Goal: Find specific page/section: Find specific page/section

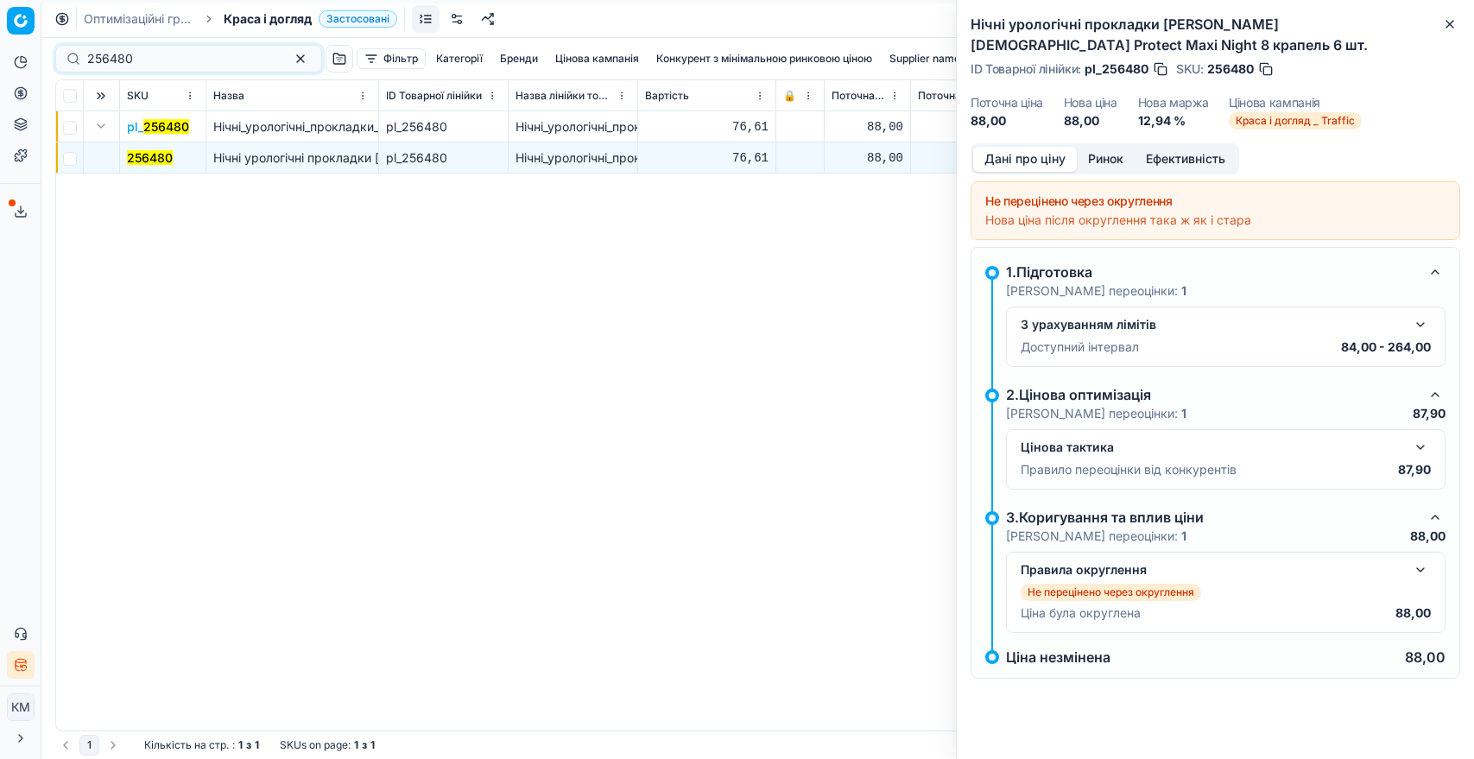
click at [78, 43] on div "256480 Фільтр Категорії [PERSON_NAME] кампанія Конкурент з мінімальною ринковою…" at bounding box center [757, 58] width 1405 height 41
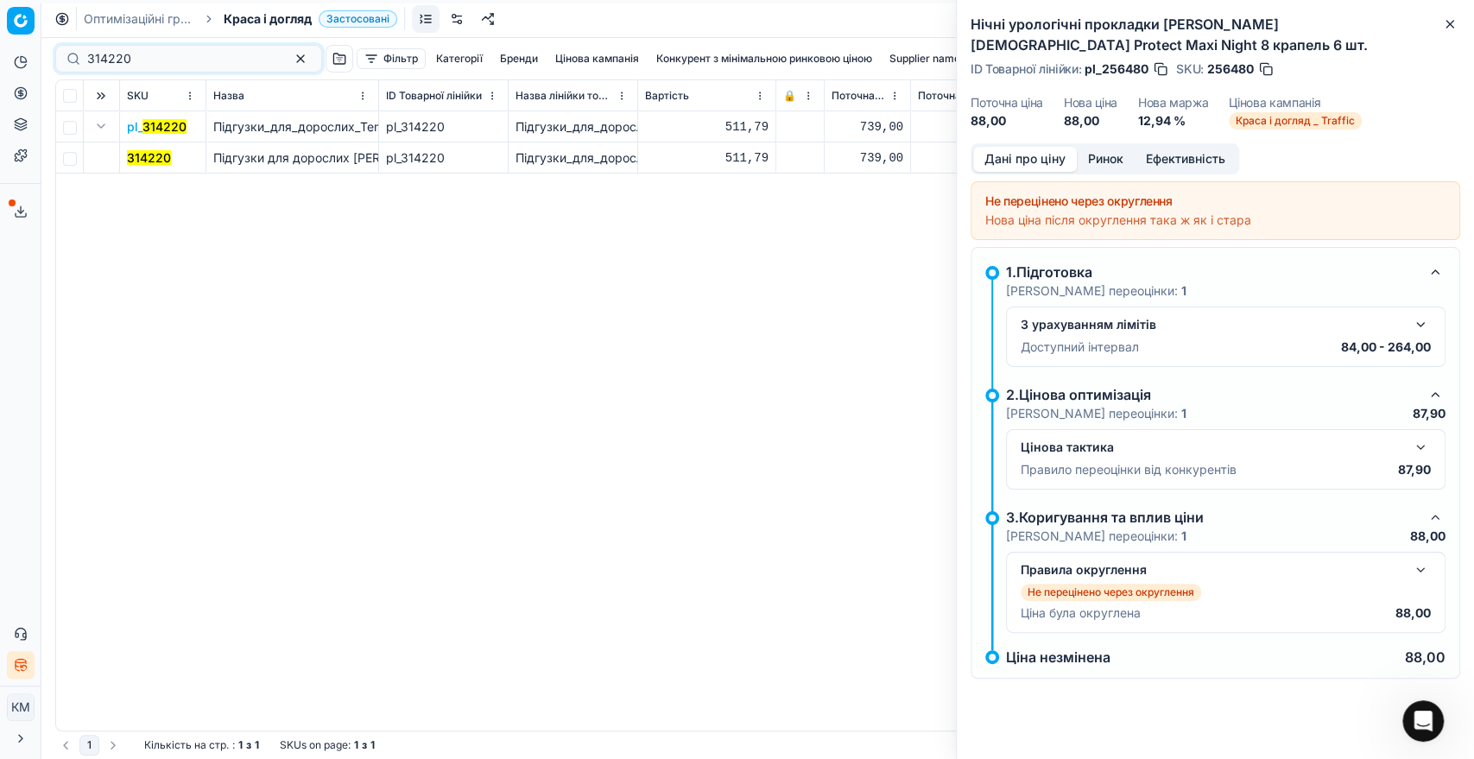
click at [145, 155] on mark "314220" at bounding box center [149, 157] width 44 height 15
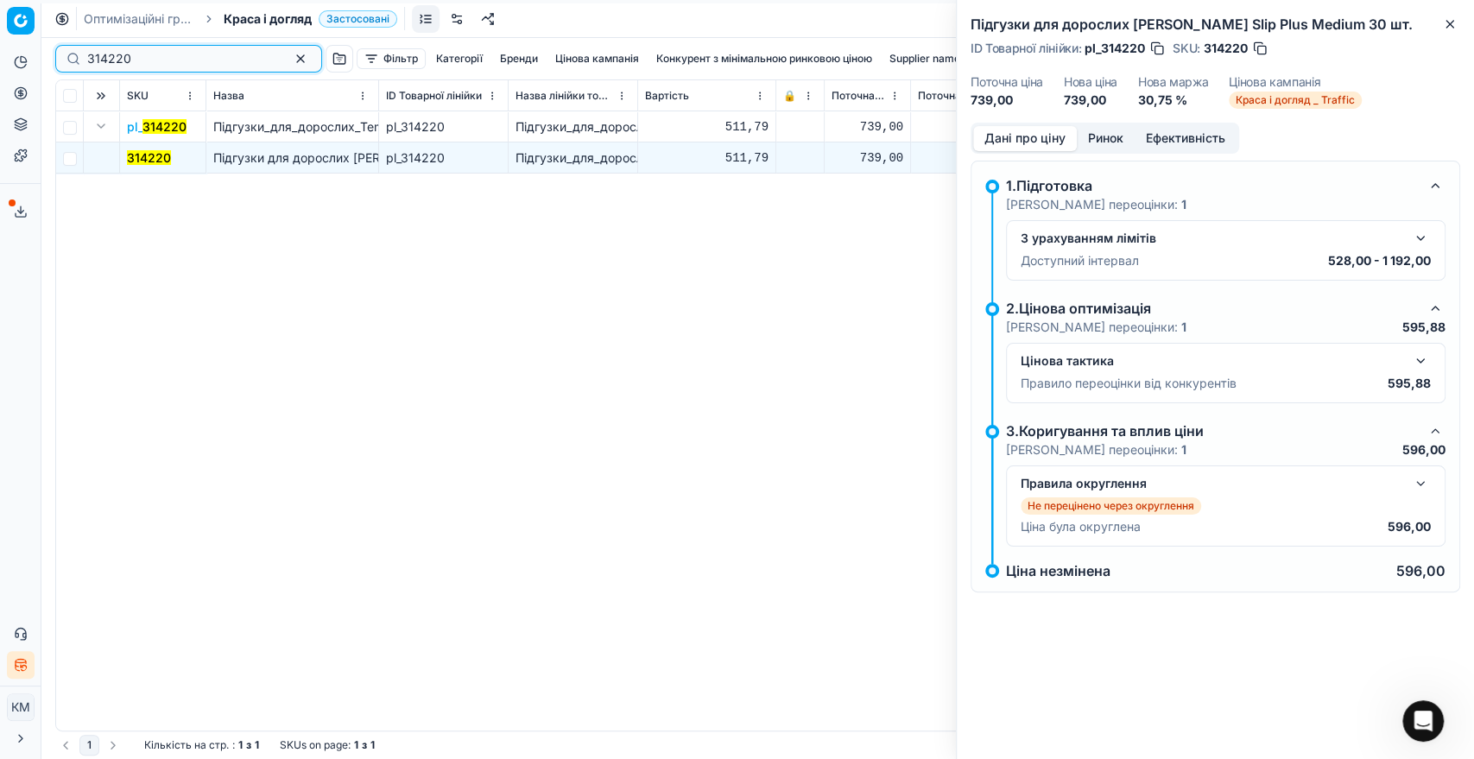
drag, startPoint x: 117, startPoint y: 61, endPoint x: 54, endPoint y: 61, distance: 63.9
click at [54, 61] on div "314220 Фільтр Категорії [PERSON_NAME] кампанія Конкурент з мінімальною ринковою…" at bounding box center [757, 398] width 1432 height 721
paste input "547909"
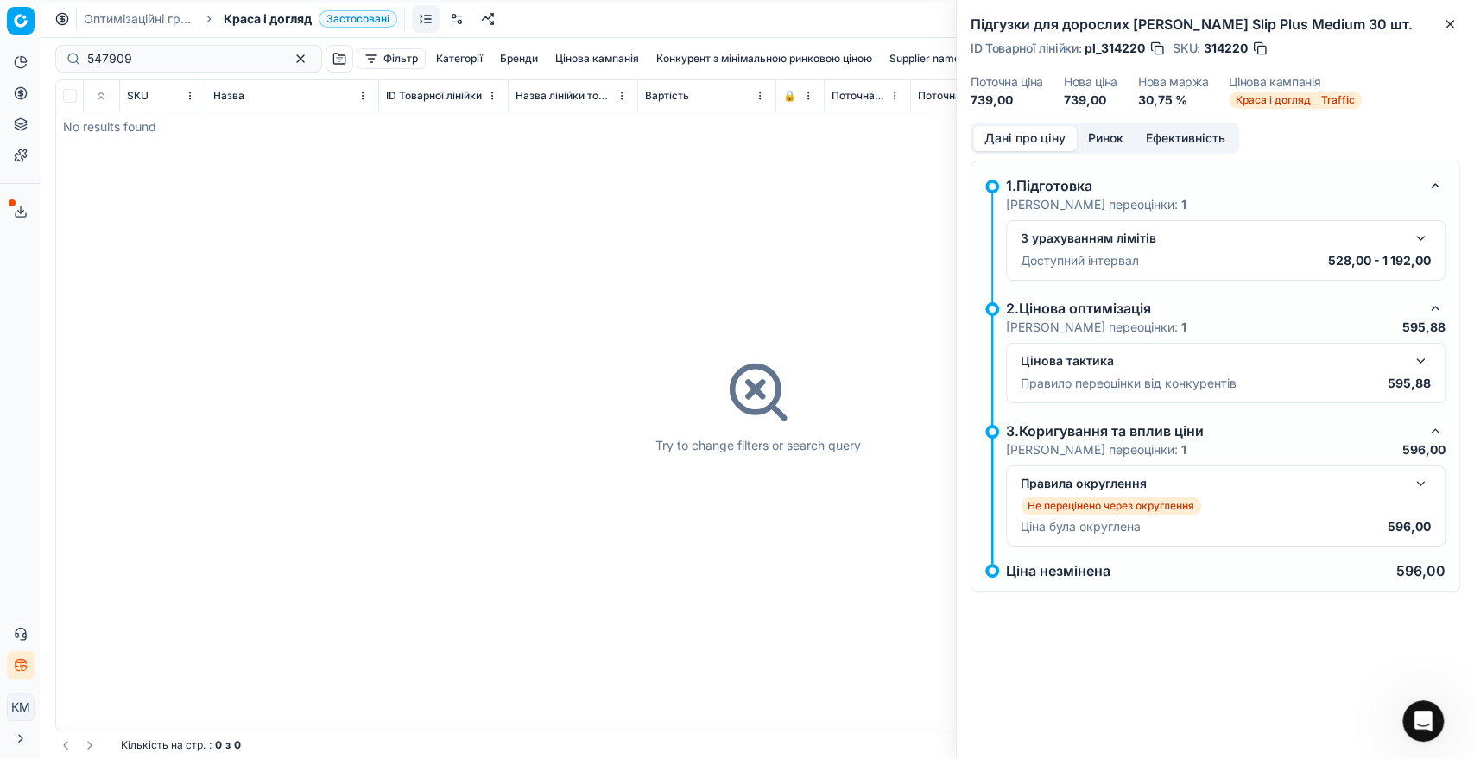
drag, startPoint x: 152, startPoint y: 45, endPoint x: 84, endPoint y: 40, distance: 68.4
click at [81, 40] on div "547909 Фільтр Категорії [PERSON_NAME] кампанія Конкурент з мінімальною ринковою…" at bounding box center [757, 58] width 1405 height 41
drag, startPoint x: 145, startPoint y: 66, endPoint x: 80, endPoint y: 60, distance: 65.0
click at [81, 60] on div "547909" at bounding box center [188, 59] width 267 height 28
paste input "665550"
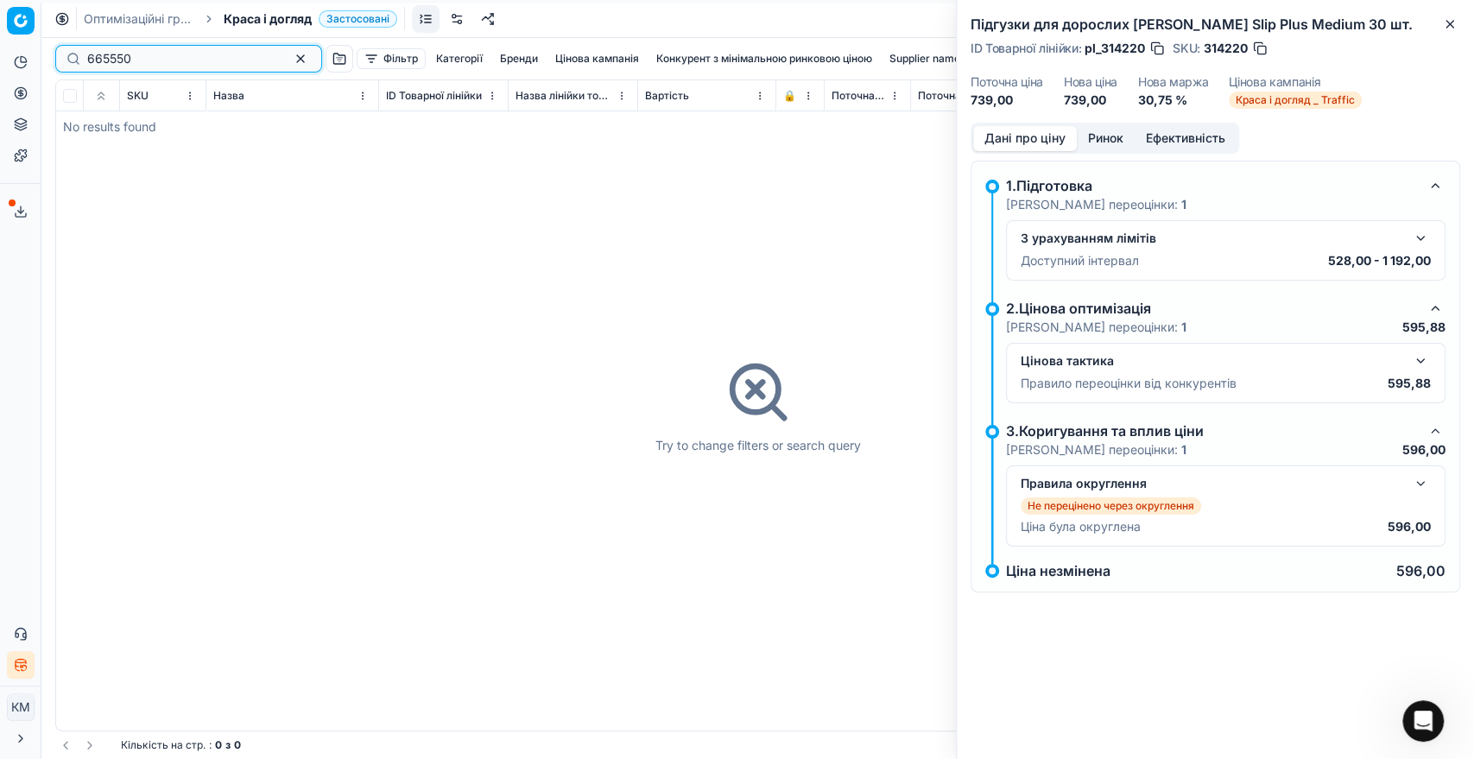
drag, startPoint x: 154, startPoint y: 66, endPoint x: 52, endPoint y: 52, distance: 102.9
click at [52, 52] on div "665550 Фільтр Категорії [PERSON_NAME] кампанія Конкурент з мінімальною ринковою…" at bounding box center [757, 398] width 1432 height 721
paste input "50079"
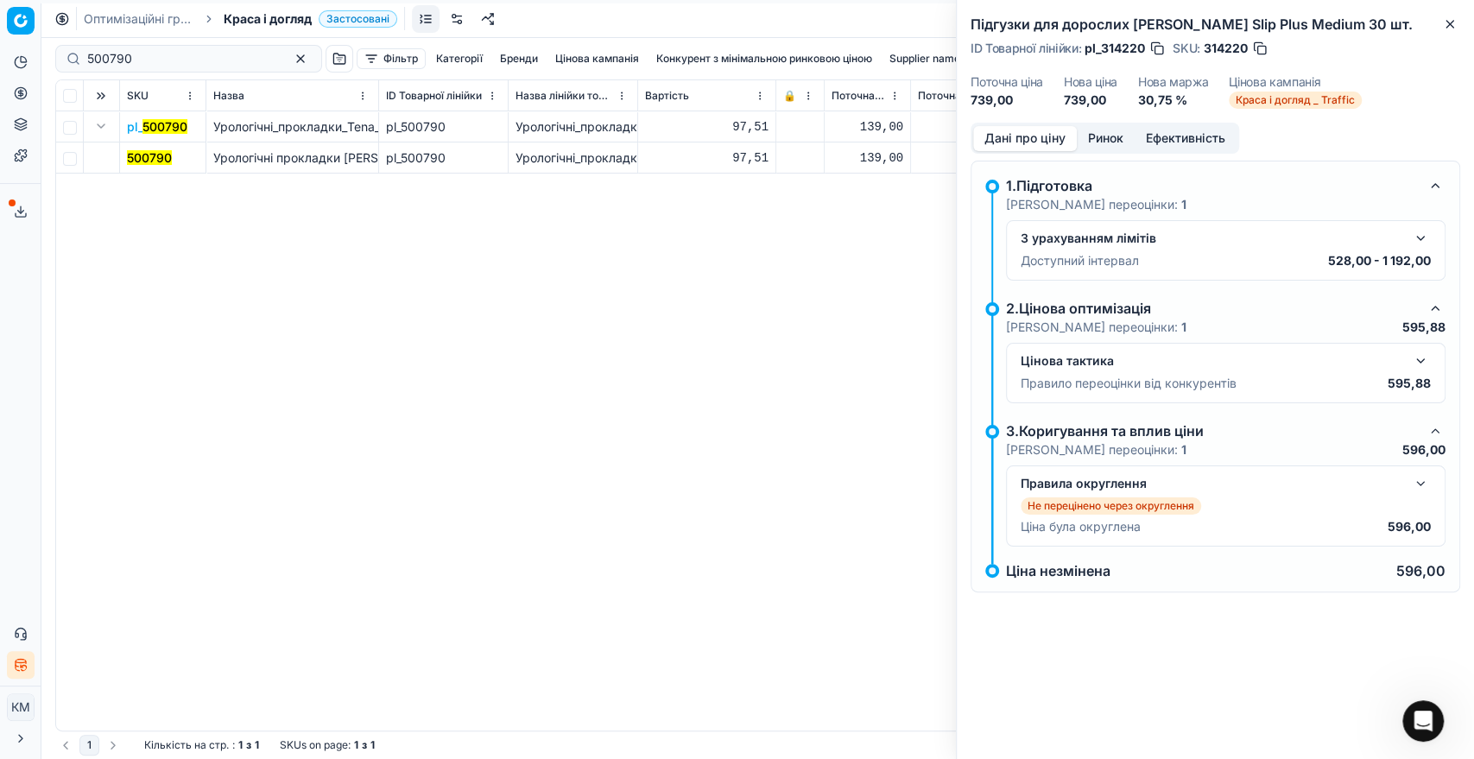
click at [139, 155] on mark "500790" at bounding box center [149, 157] width 45 height 15
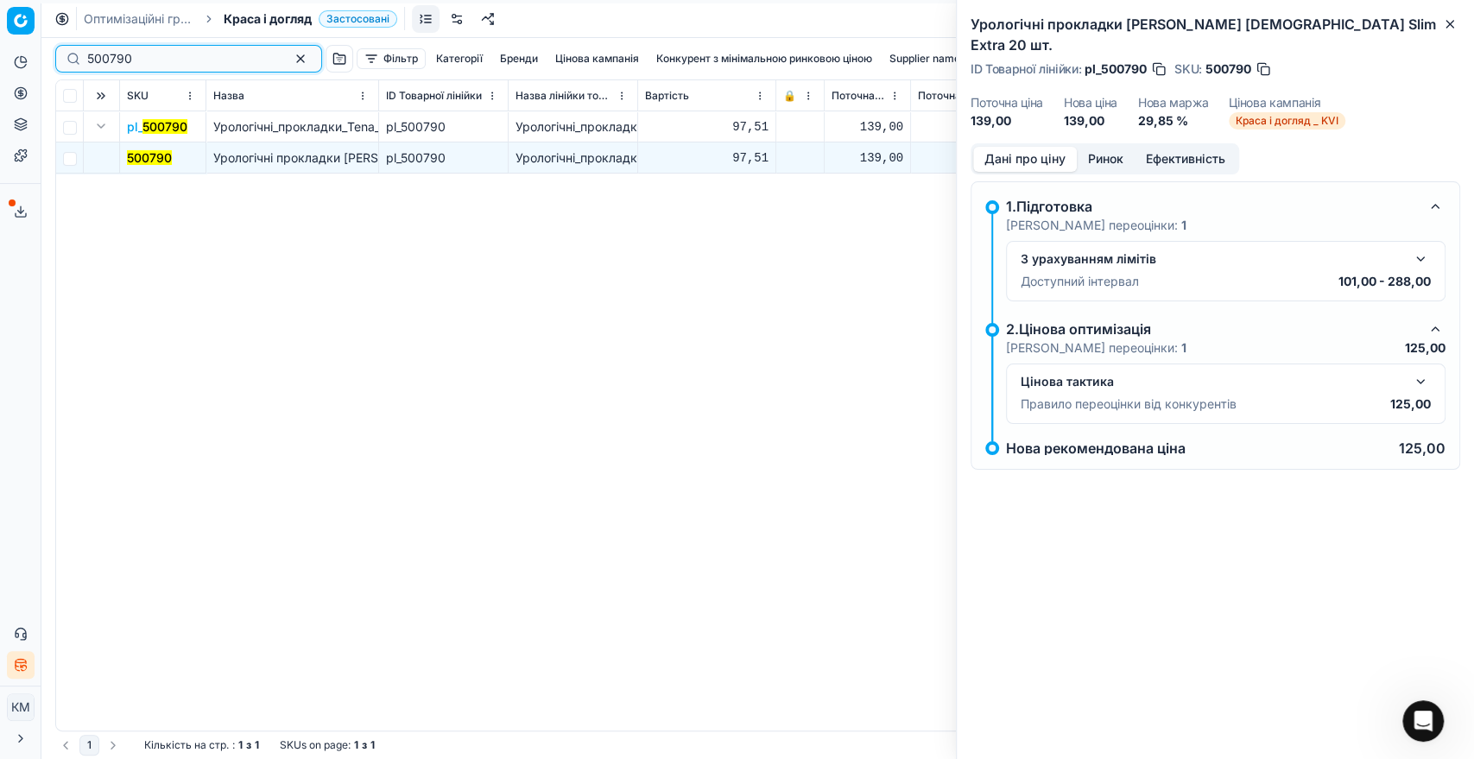
drag, startPoint x: 136, startPoint y: 58, endPoint x: 58, endPoint y: 47, distance: 78.5
click at [60, 47] on div "500790" at bounding box center [188, 59] width 267 height 28
paste input "25648"
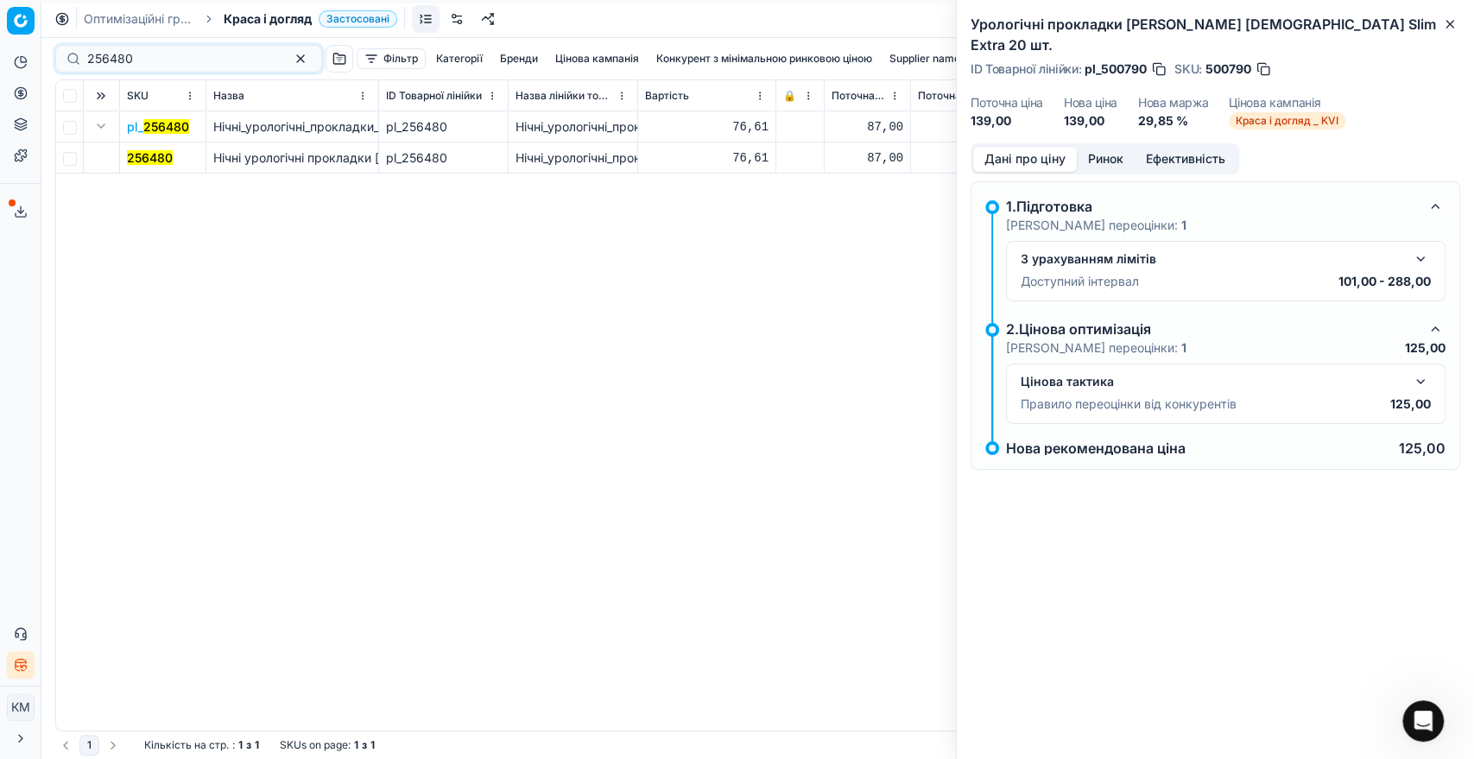
click at [159, 164] on mark "256480" at bounding box center [150, 157] width 46 height 15
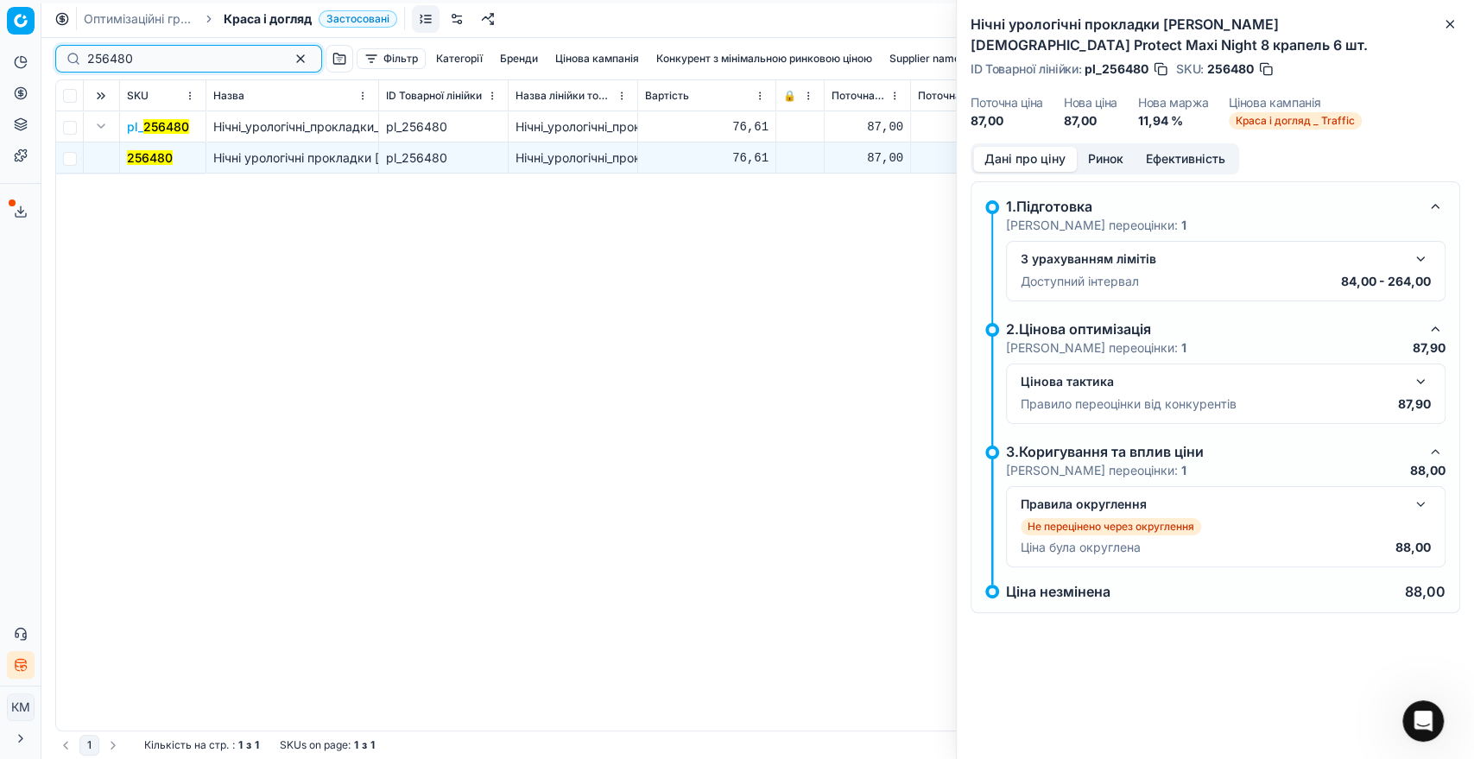
drag, startPoint x: 144, startPoint y: 54, endPoint x: 28, endPoint y: 51, distance: 115.7
click at [28, 51] on div "Pricing platform Аналітика Цінова оптимізація Асортимент продукції Шаблони Серв…" at bounding box center [737, 379] width 1474 height 759
paste input "196097"
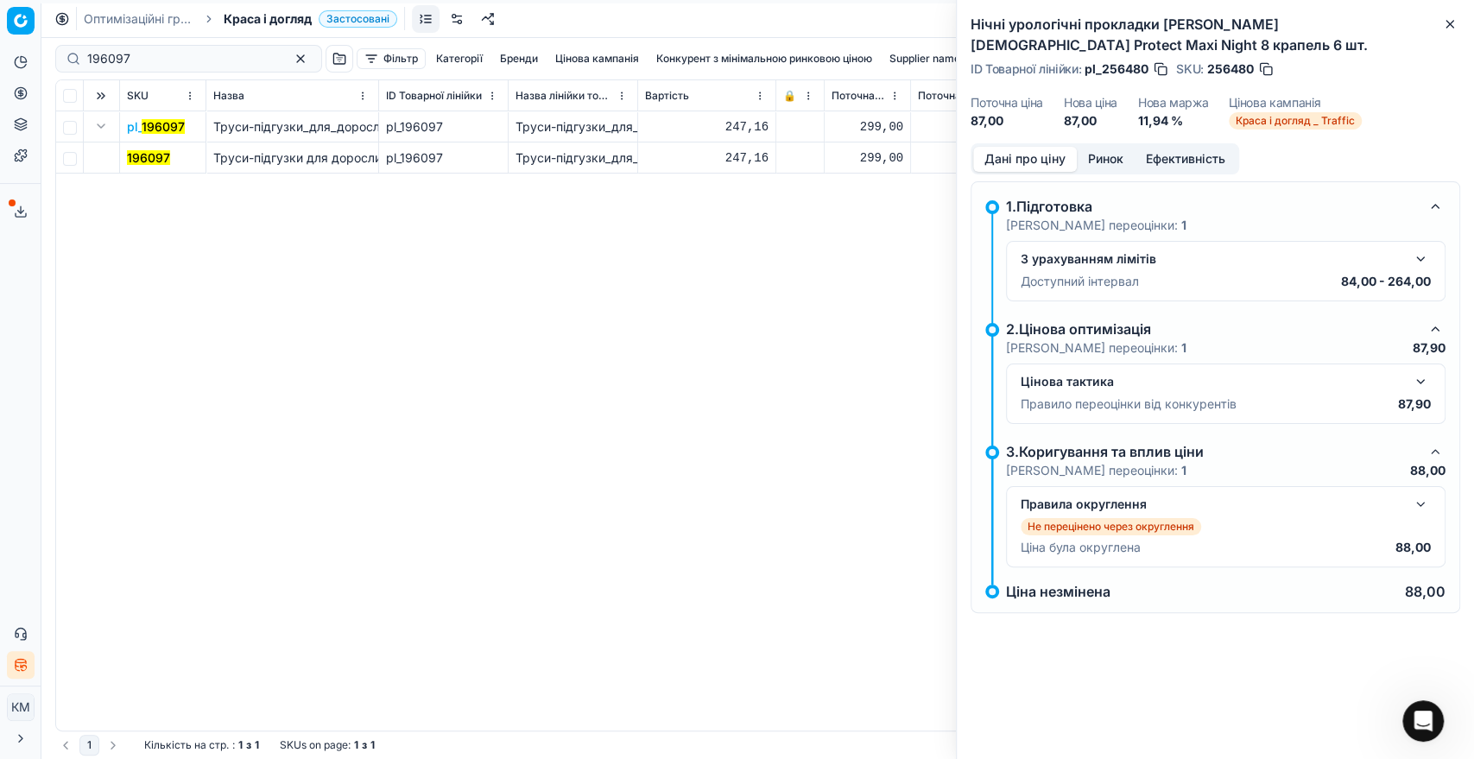
click at [136, 159] on mark "196097" at bounding box center [148, 157] width 43 height 15
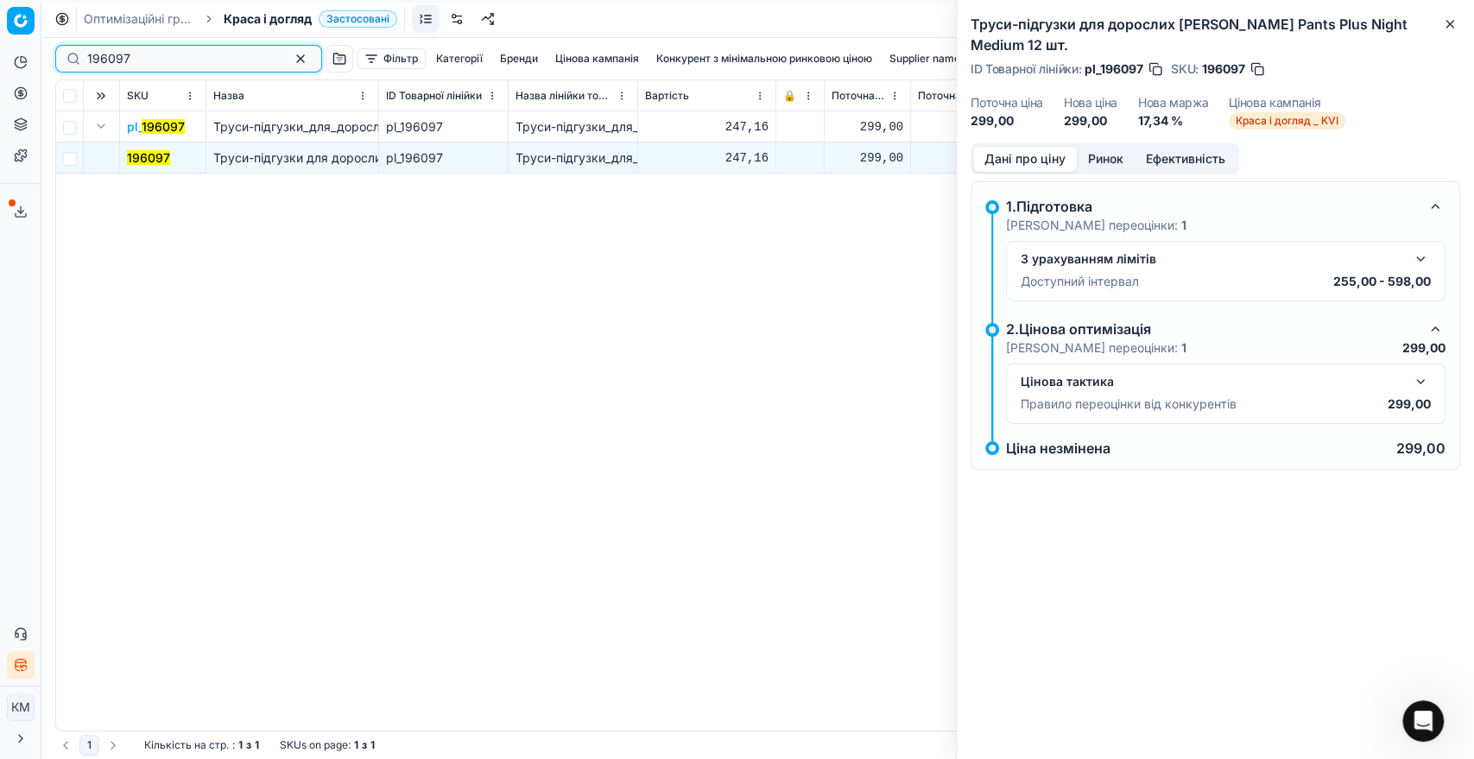
drag, startPoint x: 151, startPoint y: 56, endPoint x: 69, endPoint y: 54, distance: 82.1
click at [69, 54] on div "196097" at bounding box center [188, 59] width 267 height 28
paste input "58933"
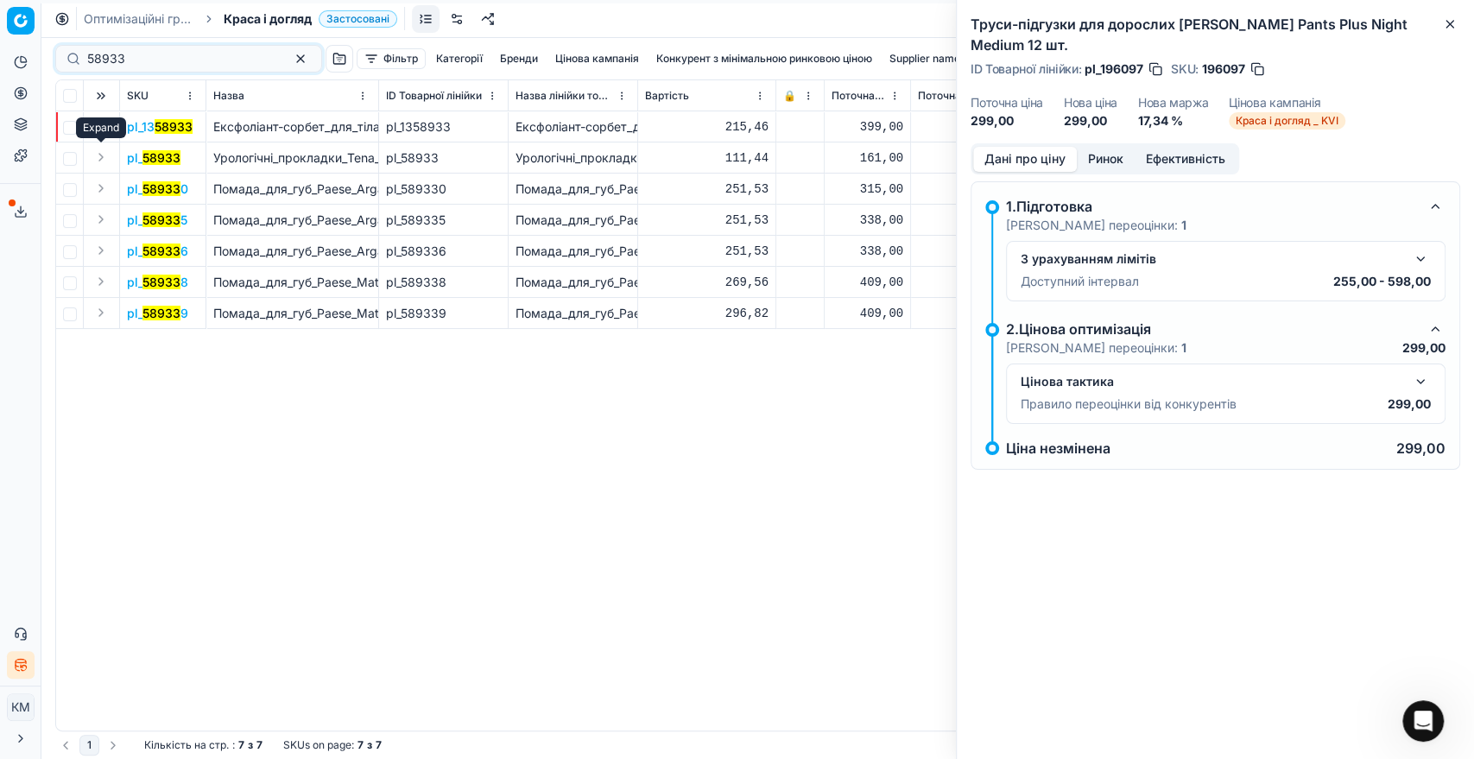
click at [103, 152] on button "Expand" at bounding box center [101, 157] width 21 height 21
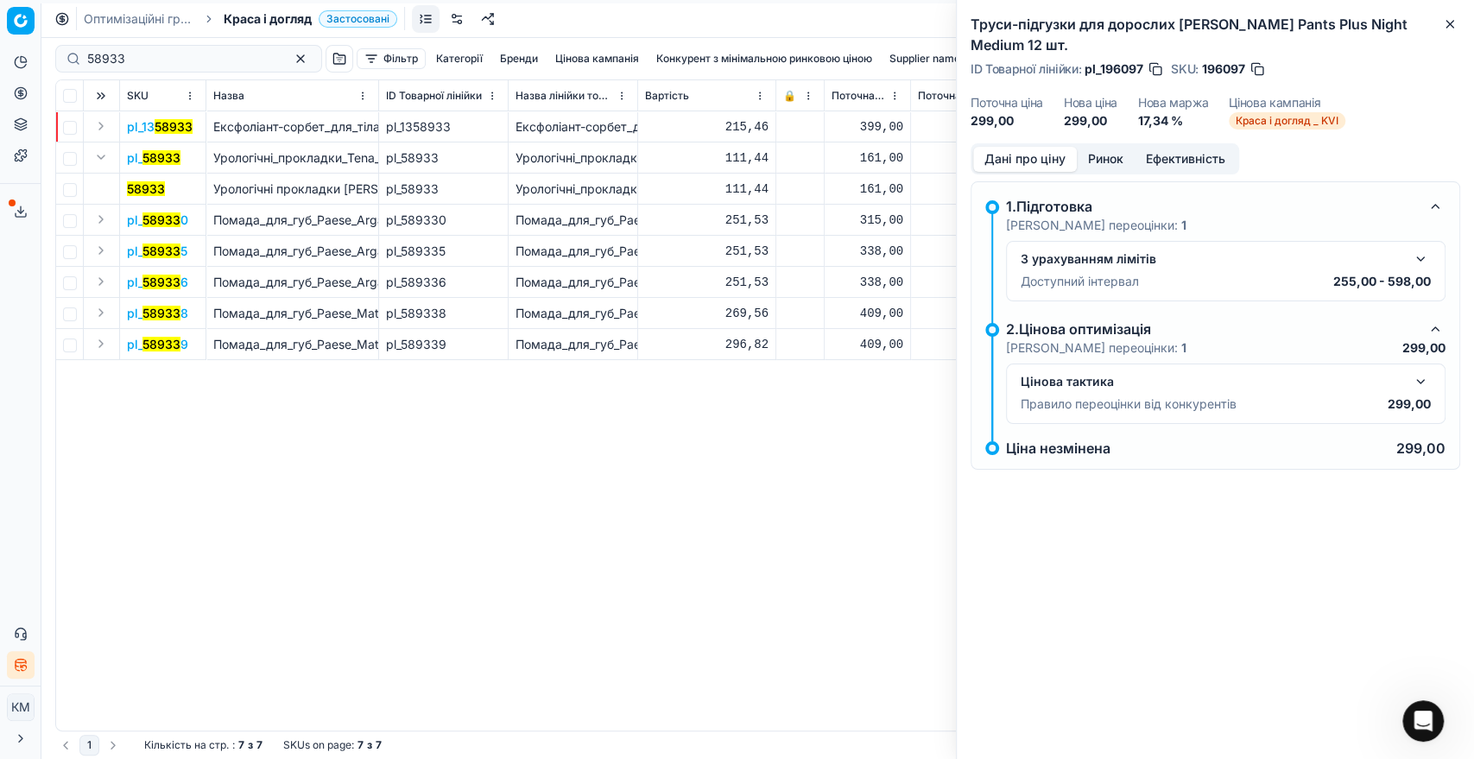
click at [159, 183] on mark "58933" at bounding box center [146, 188] width 38 height 15
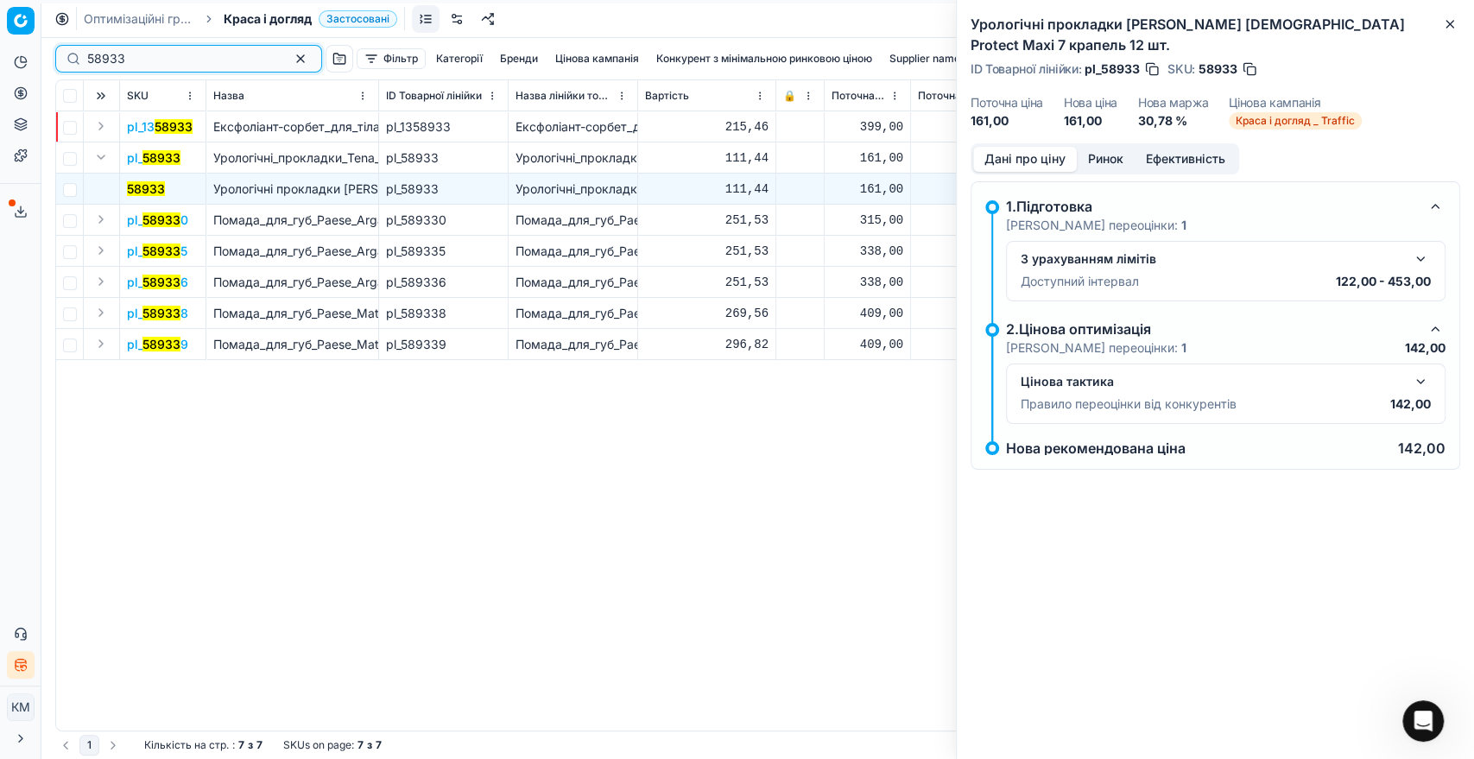
drag, startPoint x: 117, startPoint y: 57, endPoint x: 39, endPoint y: 57, distance: 77.7
click at [39, 57] on div "Pricing platform Аналітика Цінова оптимізація Асортимент продукції Шаблони Серв…" at bounding box center [737, 379] width 1474 height 759
paste input "661751"
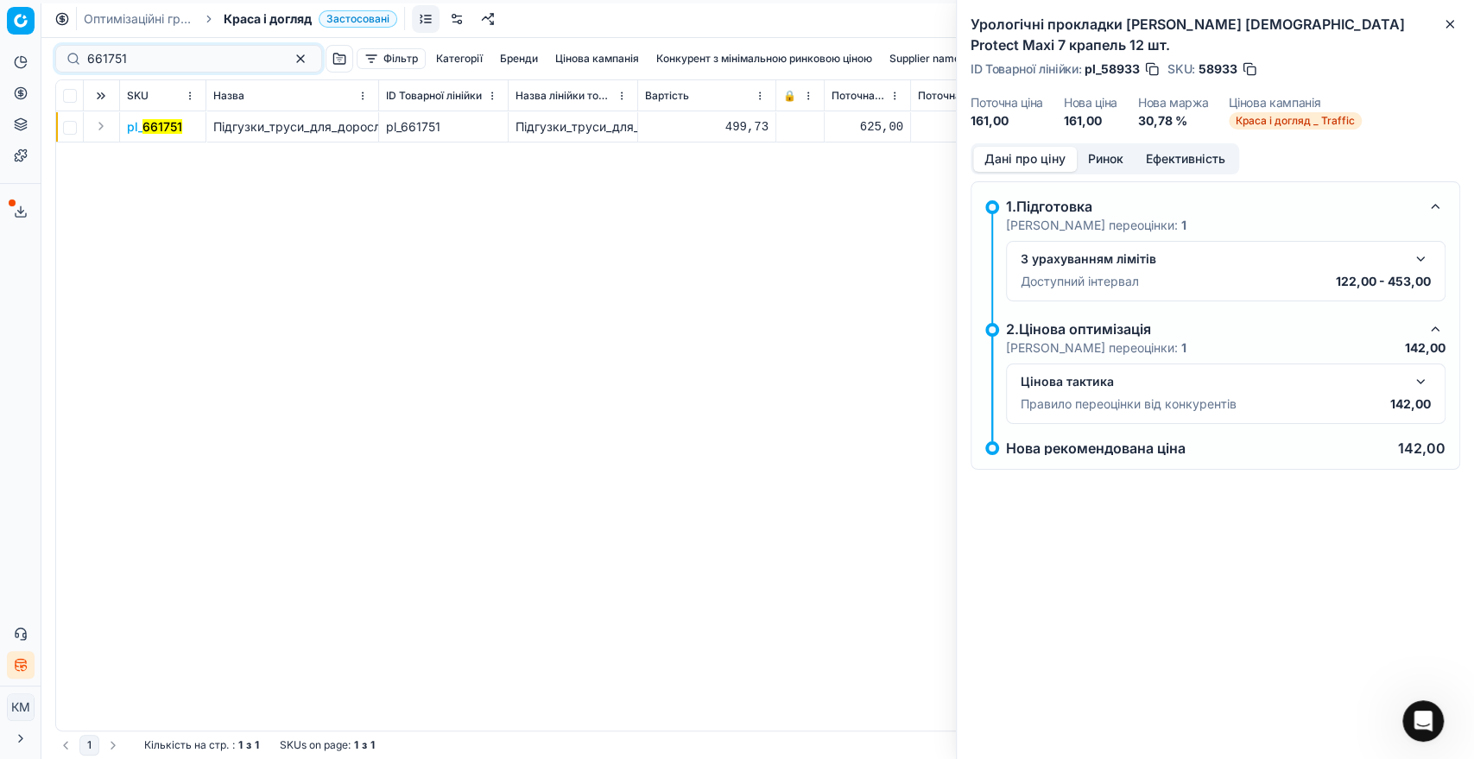
click at [105, 125] on button "Expand" at bounding box center [101, 126] width 21 height 21
click at [156, 161] on mark "661751" at bounding box center [147, 157] width 40 height 15
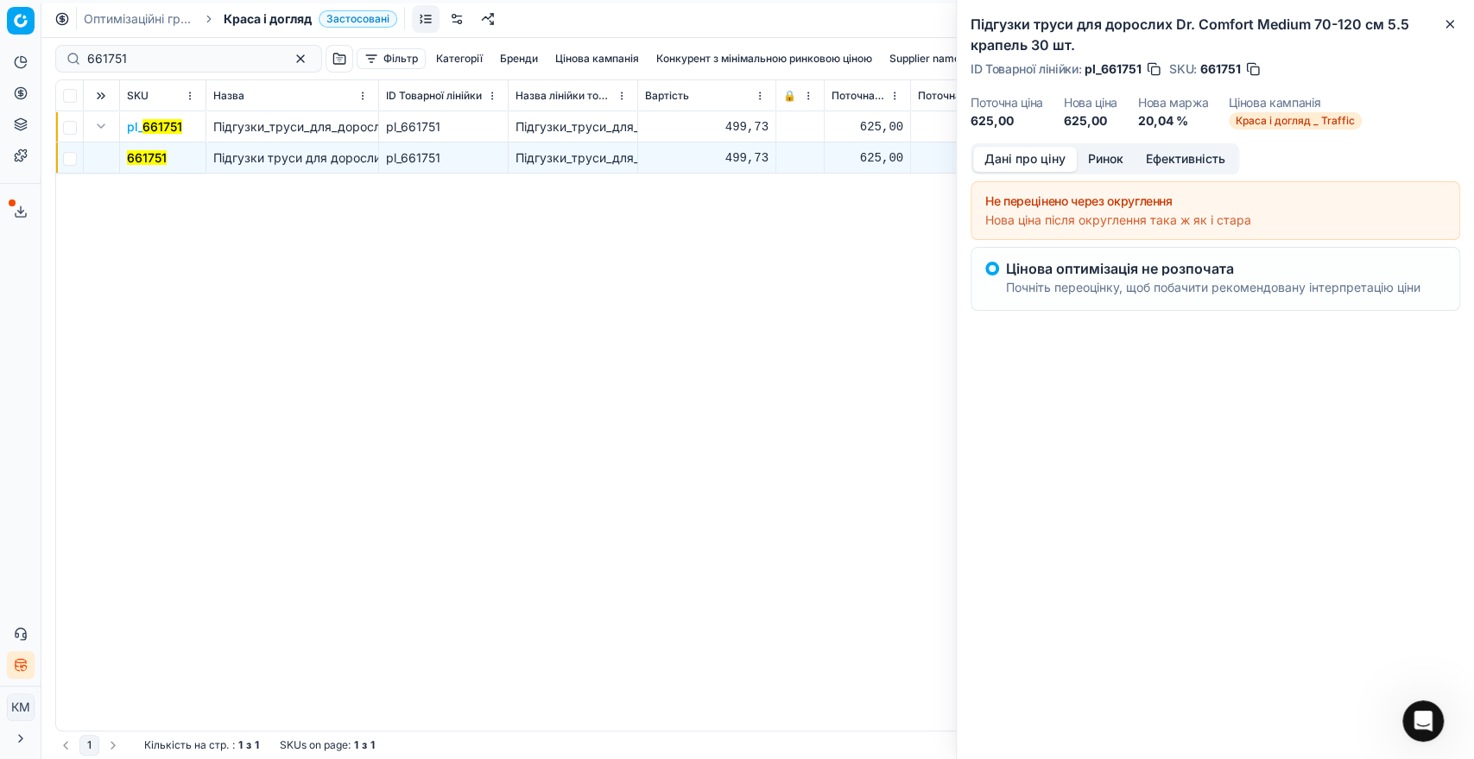
drag, startPoint x: 160, startPoint y: 73, endPoint x: 75, endPoint y: 51, distance: 87.5
click at [75, 51] on div "661751 Фільтр Категорії [PERSON_NAME] кампанія Конкурент з мінімальною ринковою…" at bounding box center [757, 58] width 1405 height 41
drag, startPoint x: 149, startPoint y: 54, endPoint x: 66, endPoint y: 40, distance: 84.9
click at [66, 40] on div "661751 Фільтр Категорії [PERSON_NAME] кампанія Конкурент з мінімальною ринковою…" at bounding box center [757, 58] width 1405 height 41
paste input "130208"
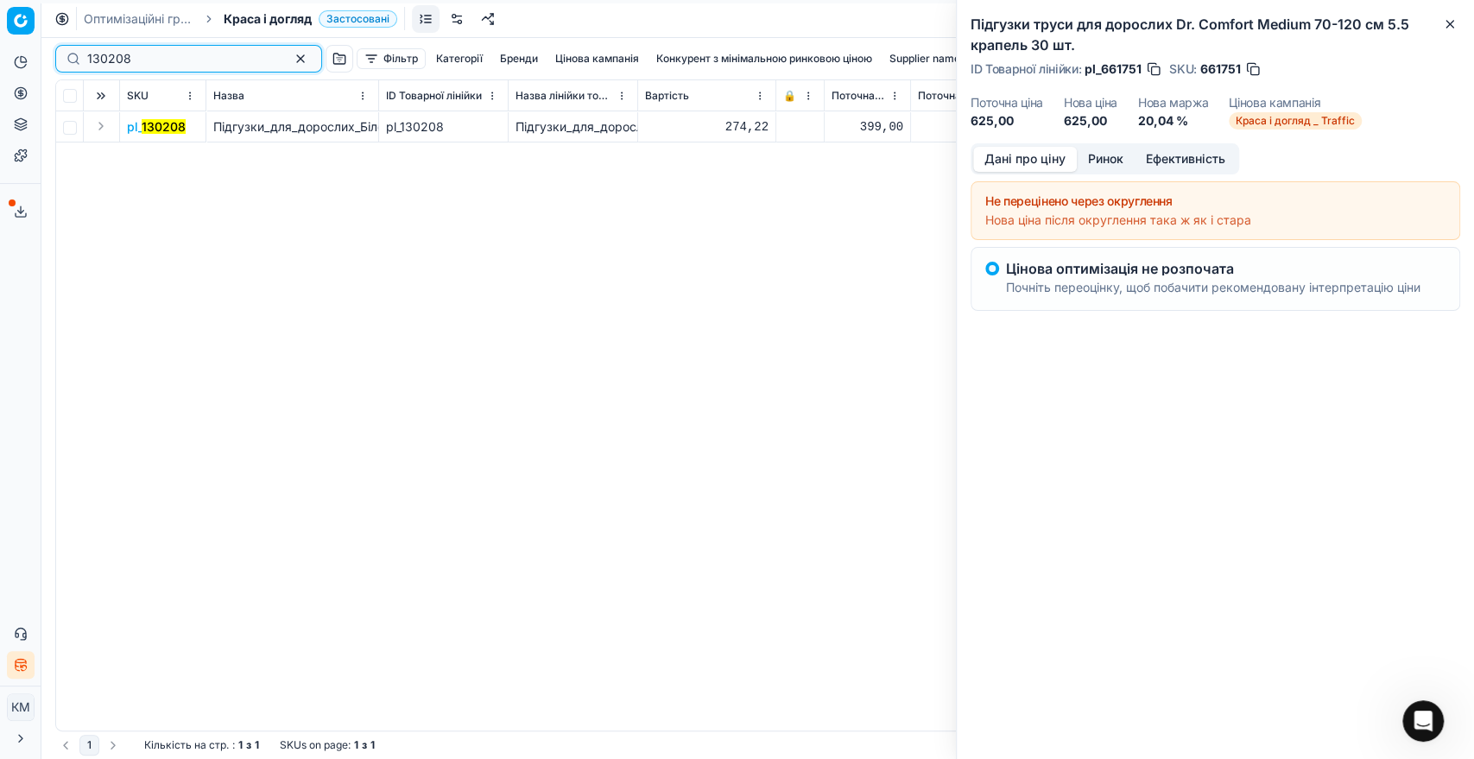
type input "130208"
click at [111, 135] on td at bounding box center [102, 126] width 36 height 31
click at [97, 123] on button "Expand" at bounding box center [101, 126] width 21 height 21
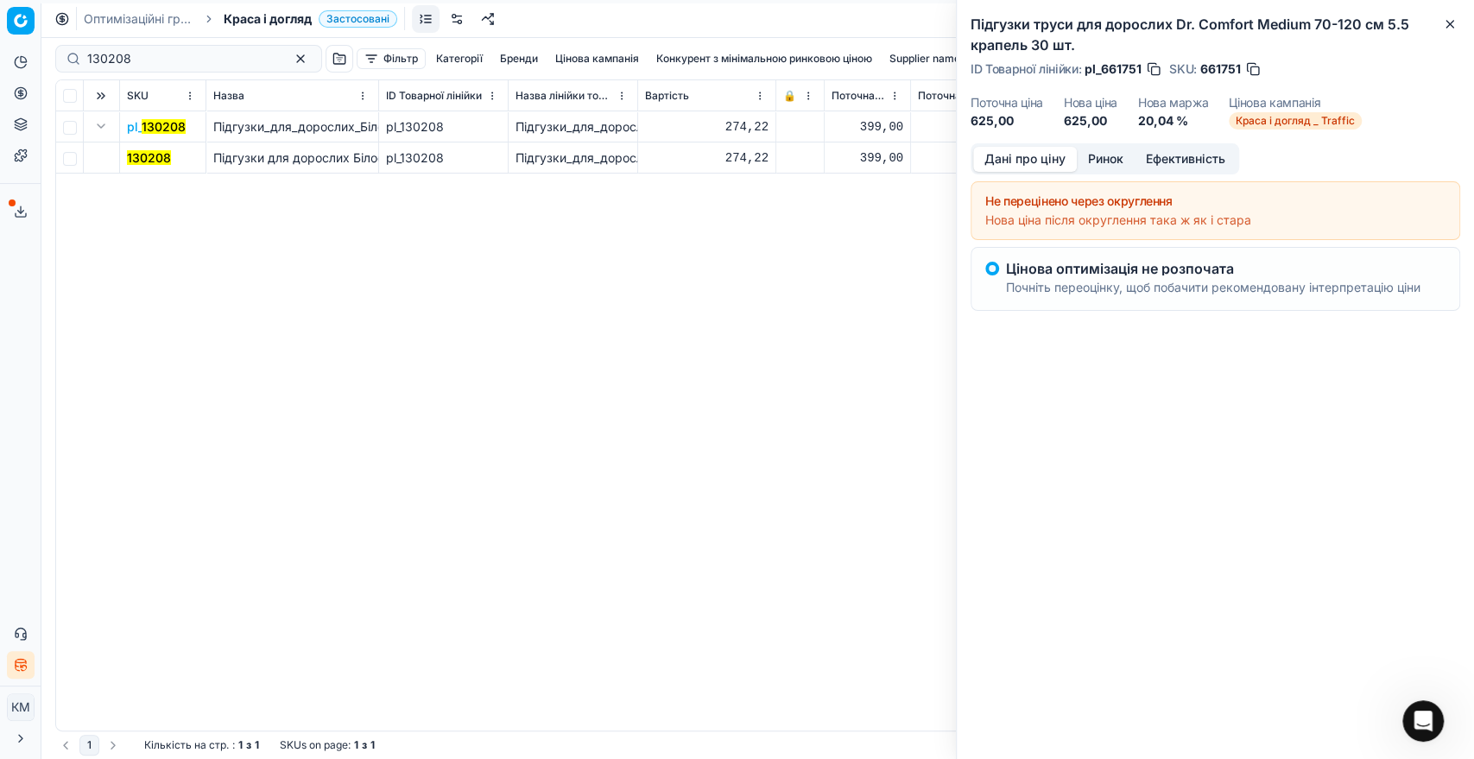
click at [137, 155] on mark "130208" at bounding box center [149, 157] width 44 height 15
